Goal: Task Accomplishment & Management: Use online tool/utility

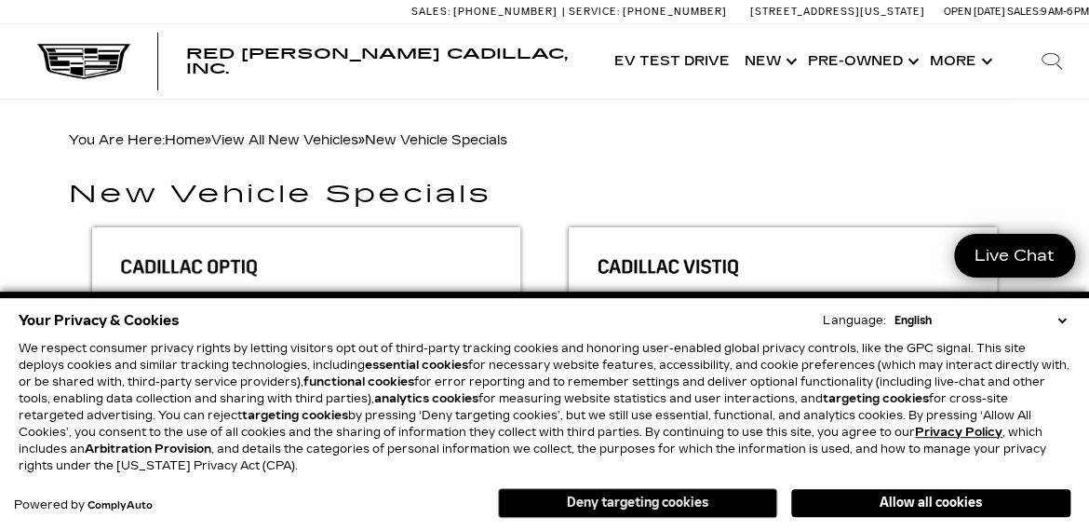
click at [708, 503] on button "Deny targeting cookies" at bounding box center [637, 503] width 279 height 30
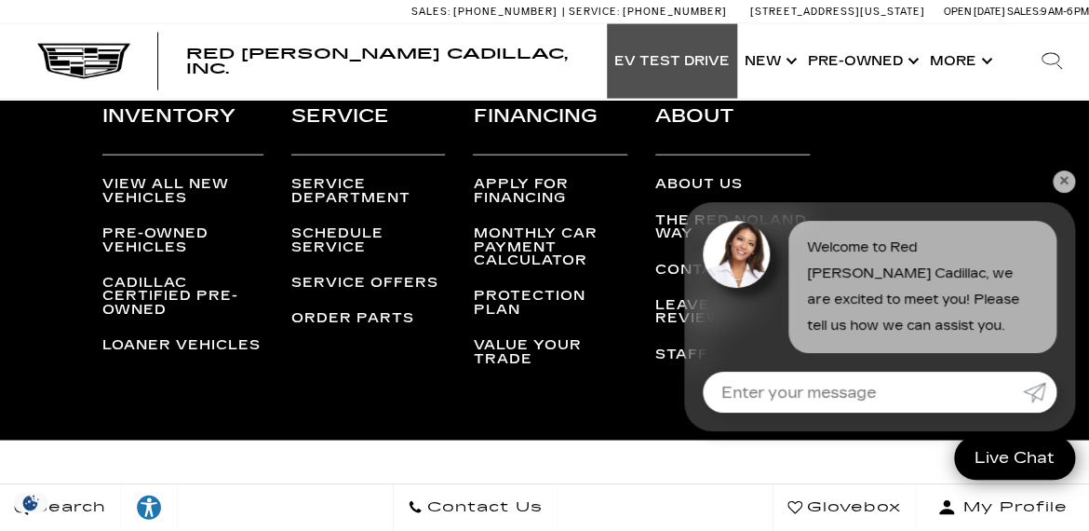
scroll to position [3910, 0]
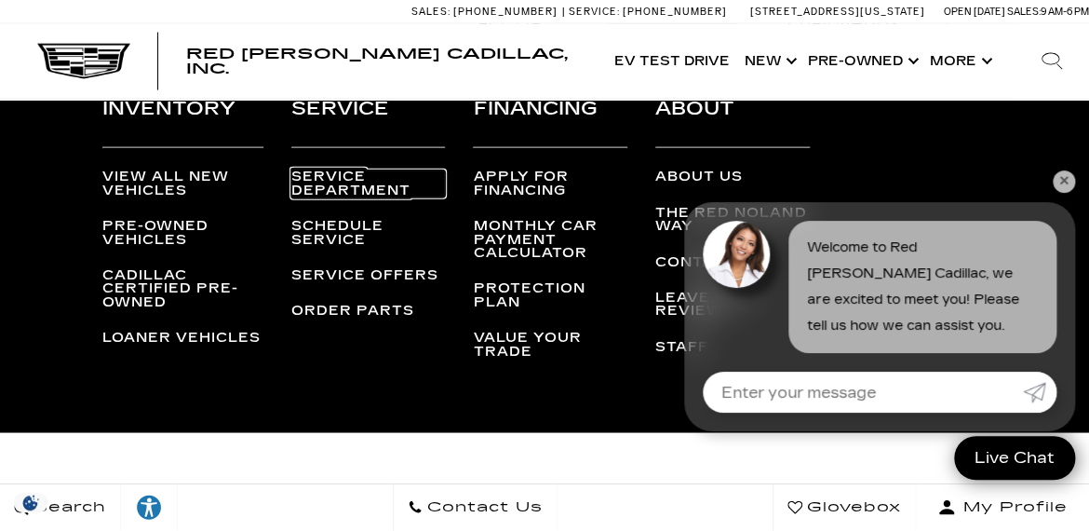
click at [325, 180] on link "Service Department" at bounding box center [368, 183] width 155 height 27
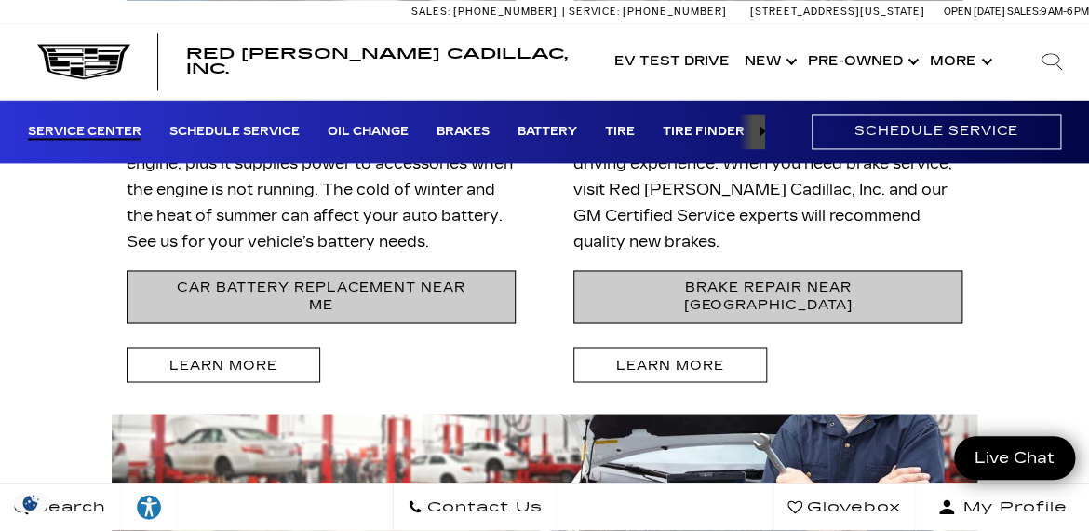
scroll to position [3445, 0]
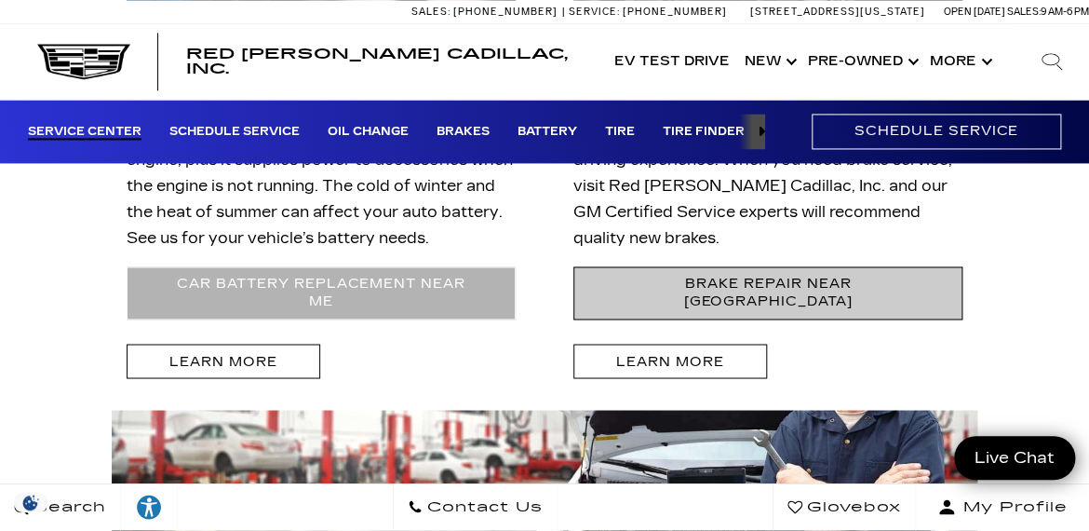
click at [349, 278] on link "Car Battery Replacement near Me" at bounding box center [321, 292] width 389 height 53
